Goal: Transaction & Acquisition: Purchase product/service

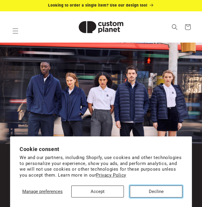
click at [134, 192] on button "Decline" at bounding box center [156, 191] width 53 height 12
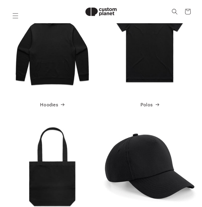
scroll to position [475, 0]
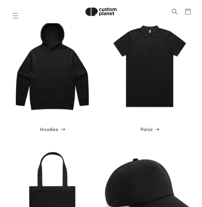
click at [57, 130] on link "Hoodies" at bounding box center [52, 129] width 24 height 8
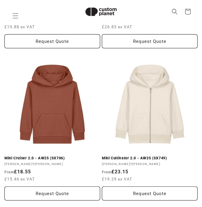
scroll to position [481, 0]
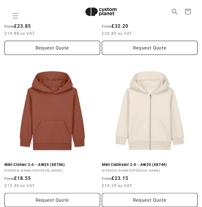
click at [53, 162] on link "Mini Cruiser 2.0 - AW25 (SX706)" at bounding box center [52, 164] width 96 height 5
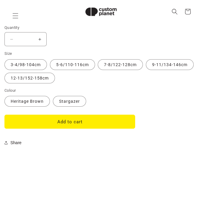
scroll to position [646, 0]
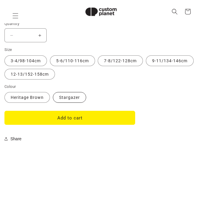
click at [66, 99] on label "Stargazer Variant sold out or unavailable" at bounding box center [69, 97] width 33 height 11
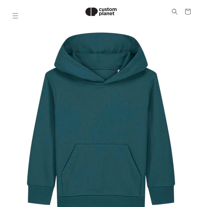
scroll to position [43, 0]
